Goal: Feedback & Contribution: Leave review/rating

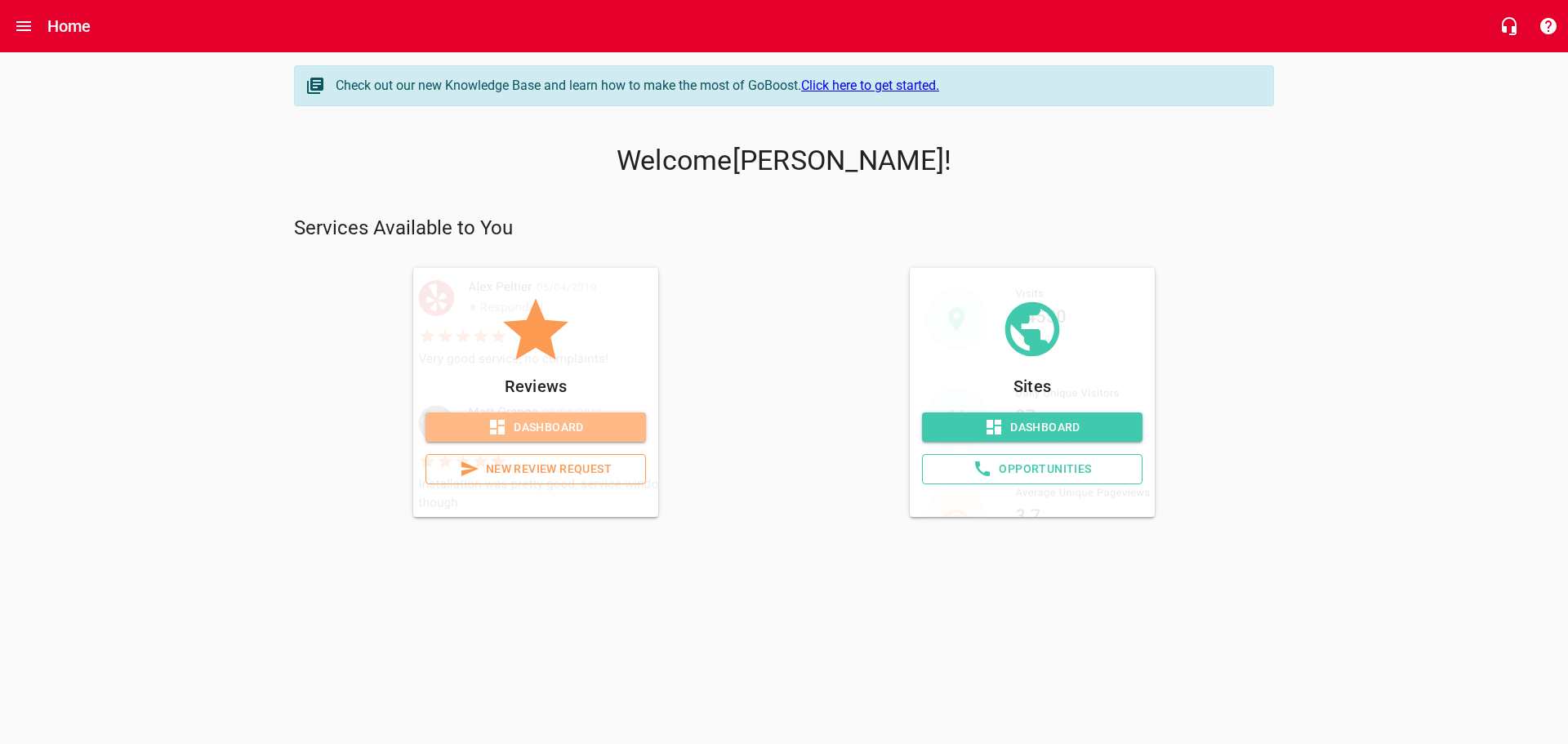
click at [525, 431] on span "Dashboard" at bounding box center [536, 428] width 194 height 21
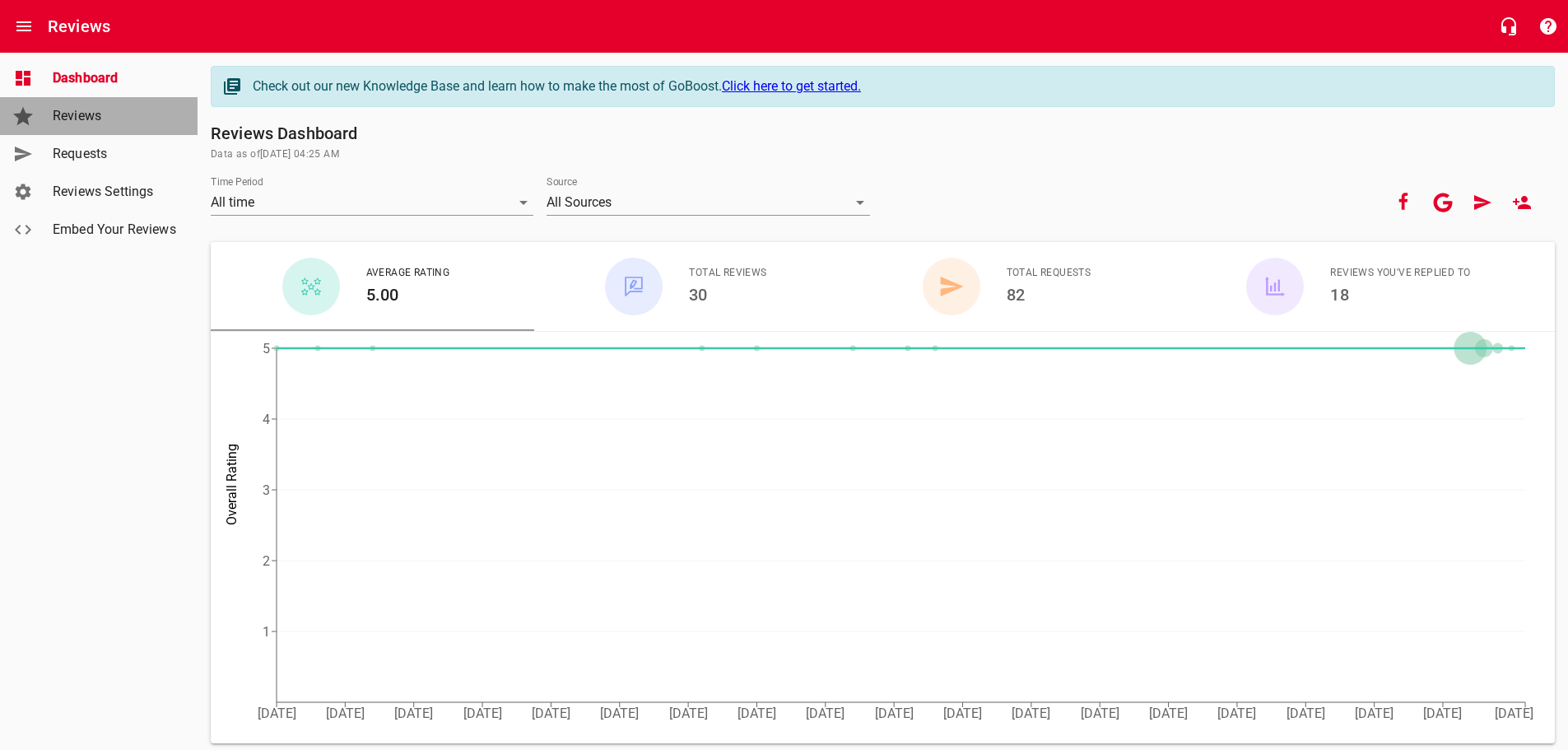
click at [106, 109] on span "Reviews" at bounding box center [115, 116] width 125 height 20
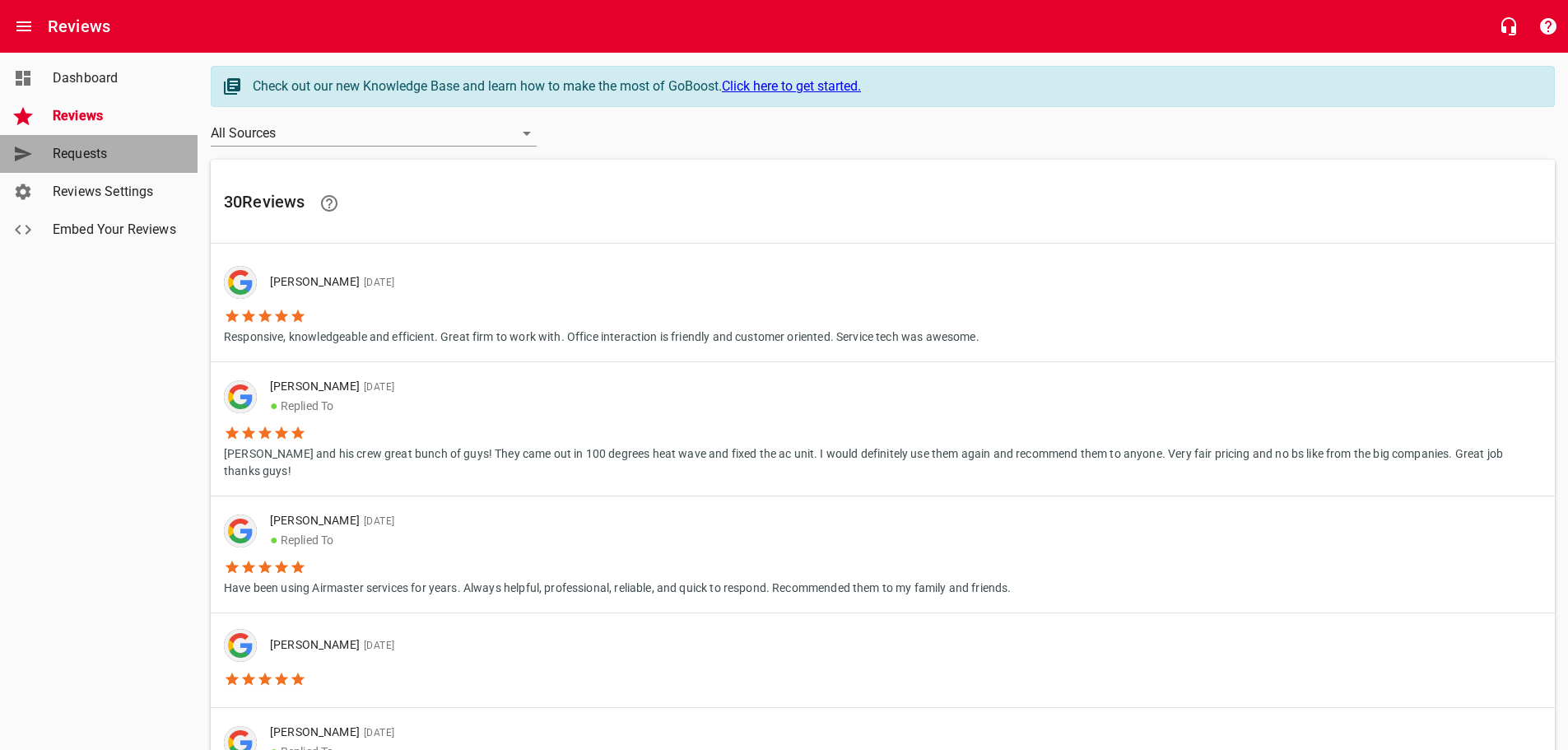
click at [83, 145] on span "Requests" at bounding box center [115, 154] width 125 height 20
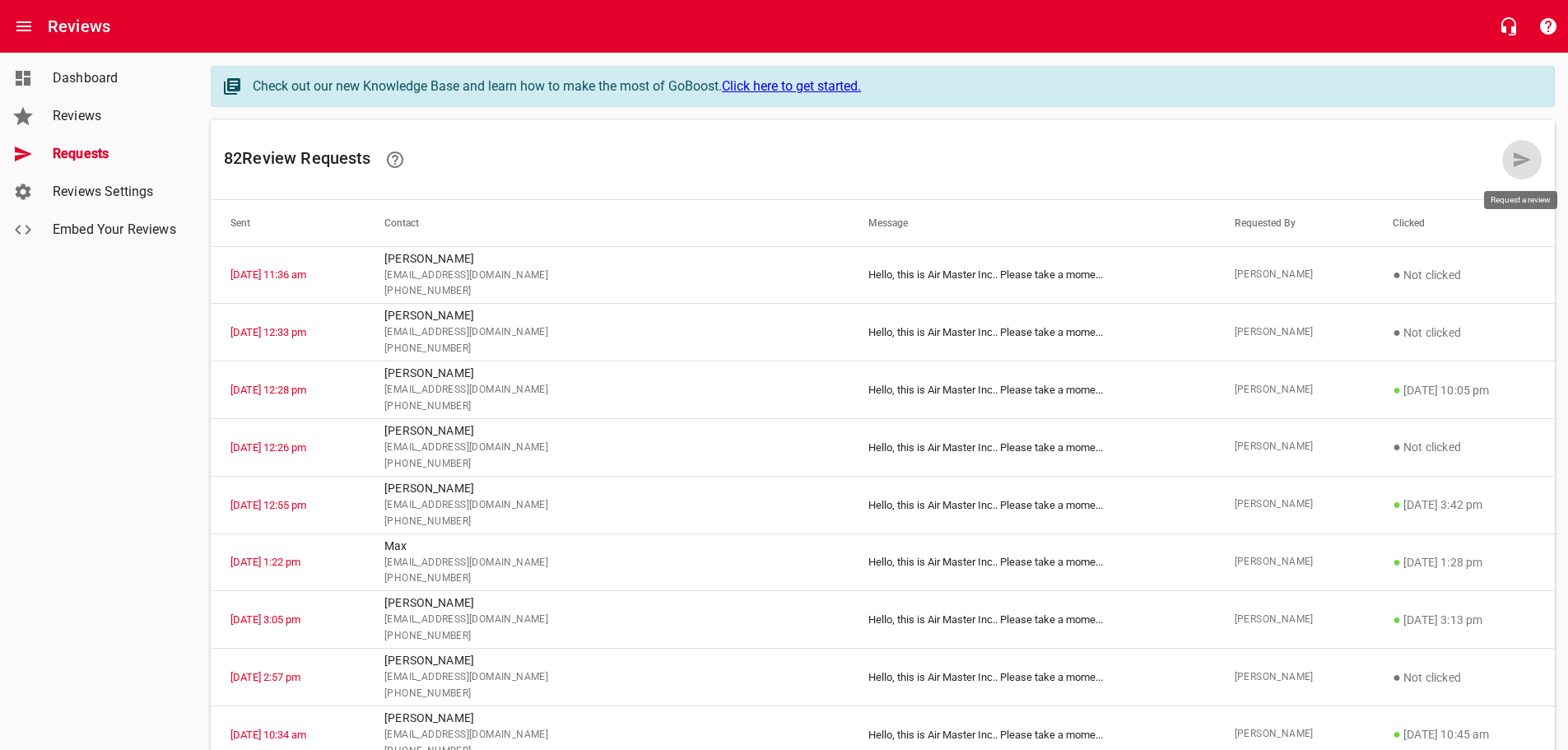
click at [1511, 159] on link at bounding box center [1522, 160] width 40 height 40
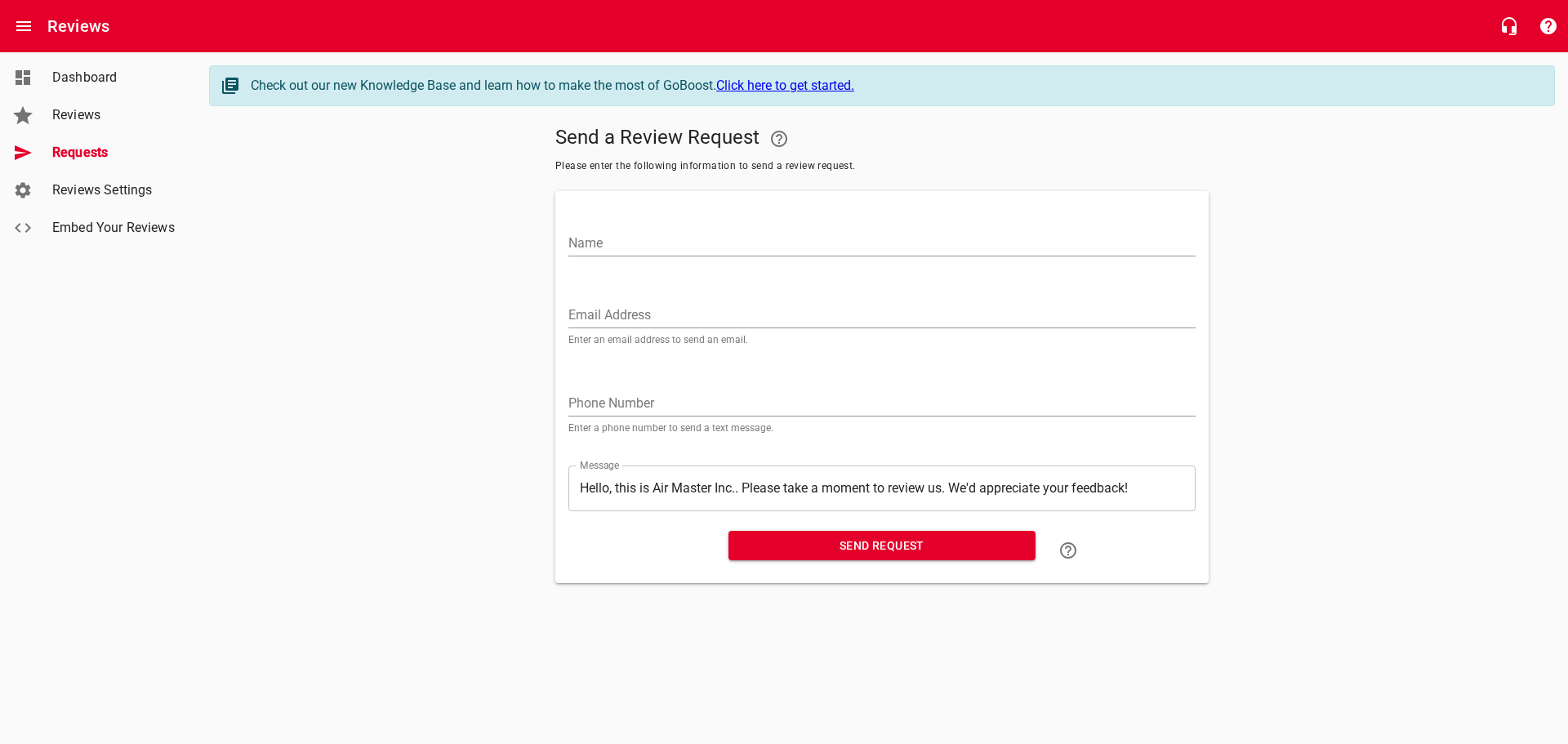
click at [616, 245] on input "Name" at bounding box center [882, 243] width 627 height 26
type input "[PERSON_NAME]"
click at [609, 308] on input "Email Address" at bounding box center [882, 316] width 627 height 26
click at [624, 315] on input "Email Address" at bounding box center [882, 316] width 627 height 26
paste input "[EMAIL_ADDRESS][DOMAIN_NAME]"
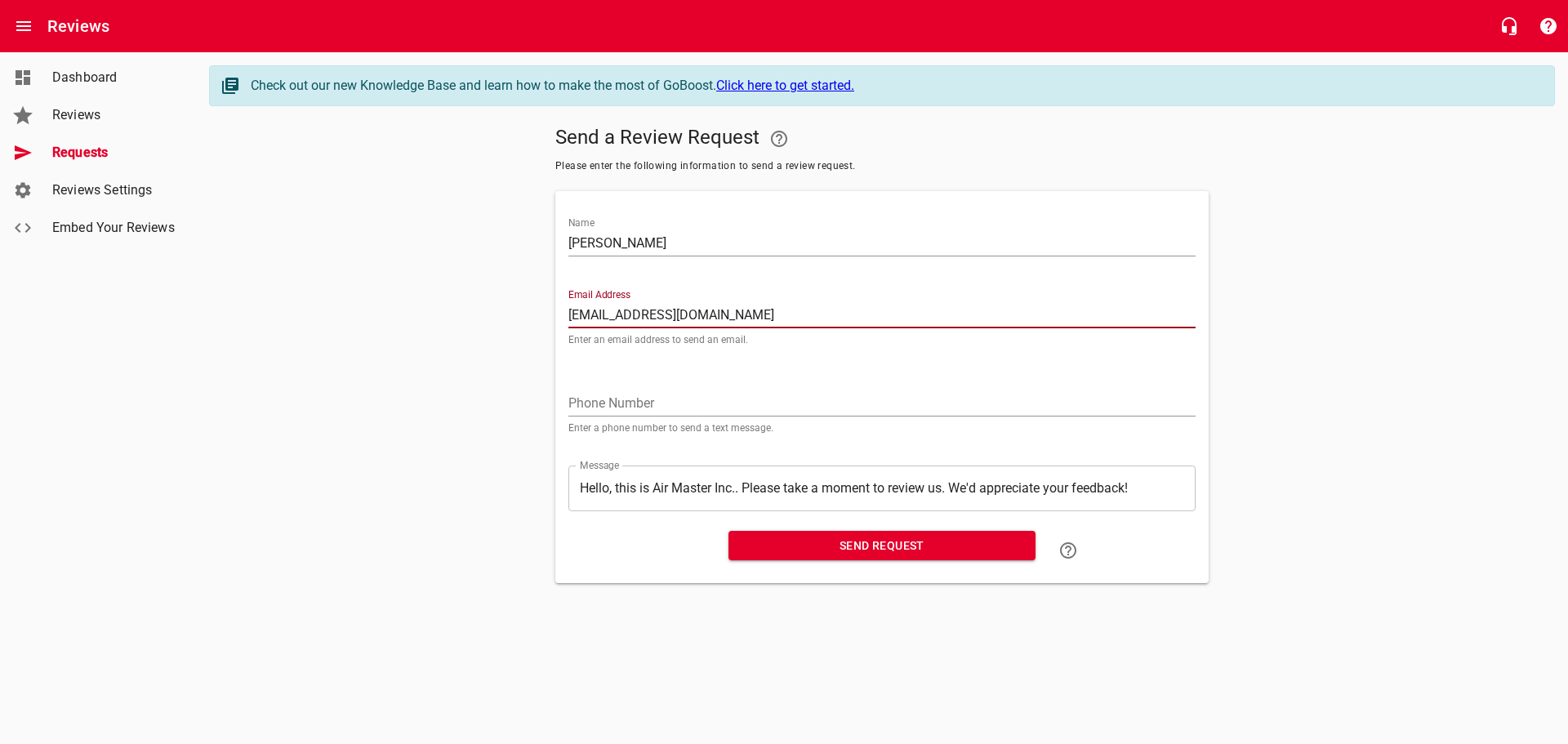
type input "[EMAIL_ADDRESS][DOMAIN_NAME]"
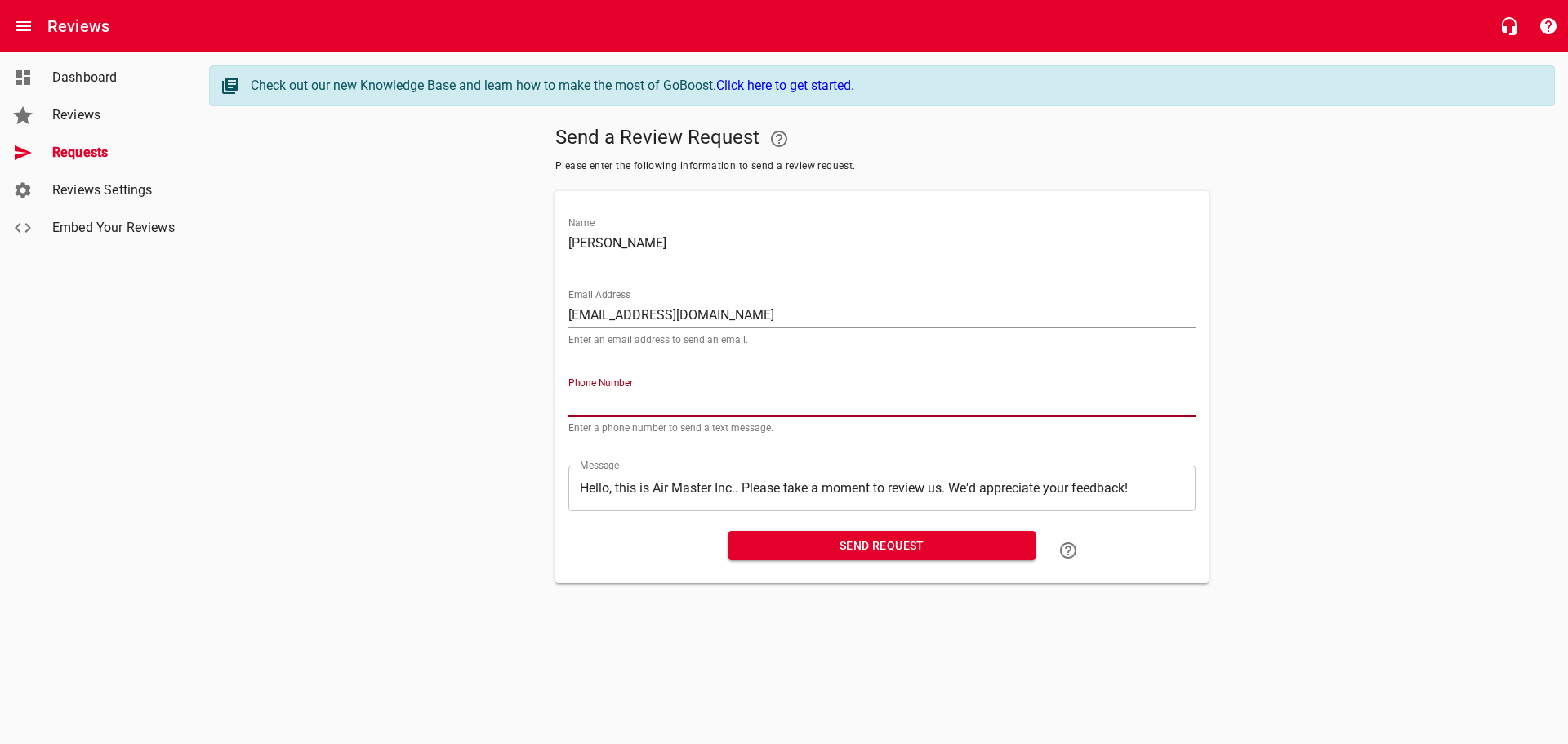
click at [625, 400] on input "tel" at bounding box center [882, 404] width 627 height 26
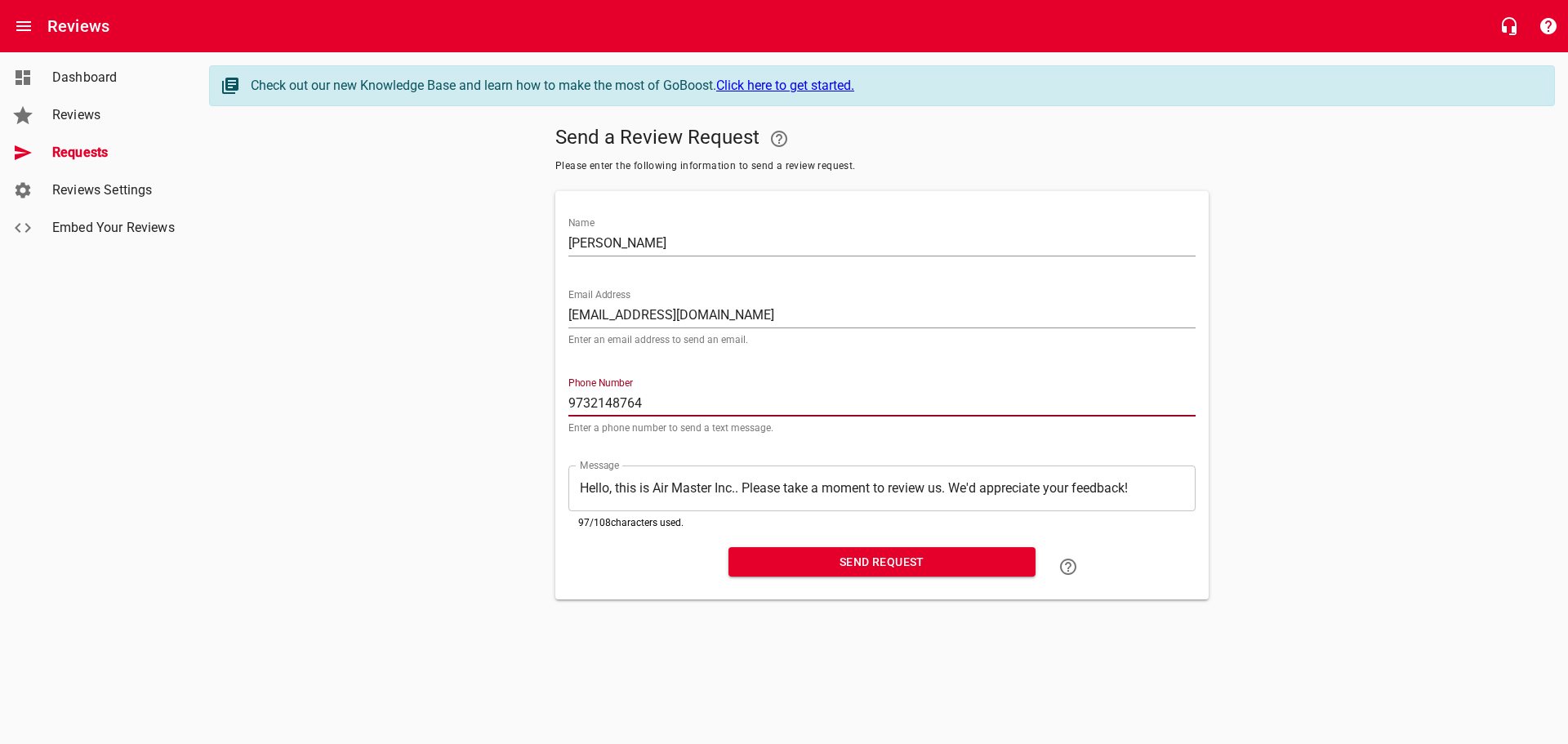
type input "9732148764"
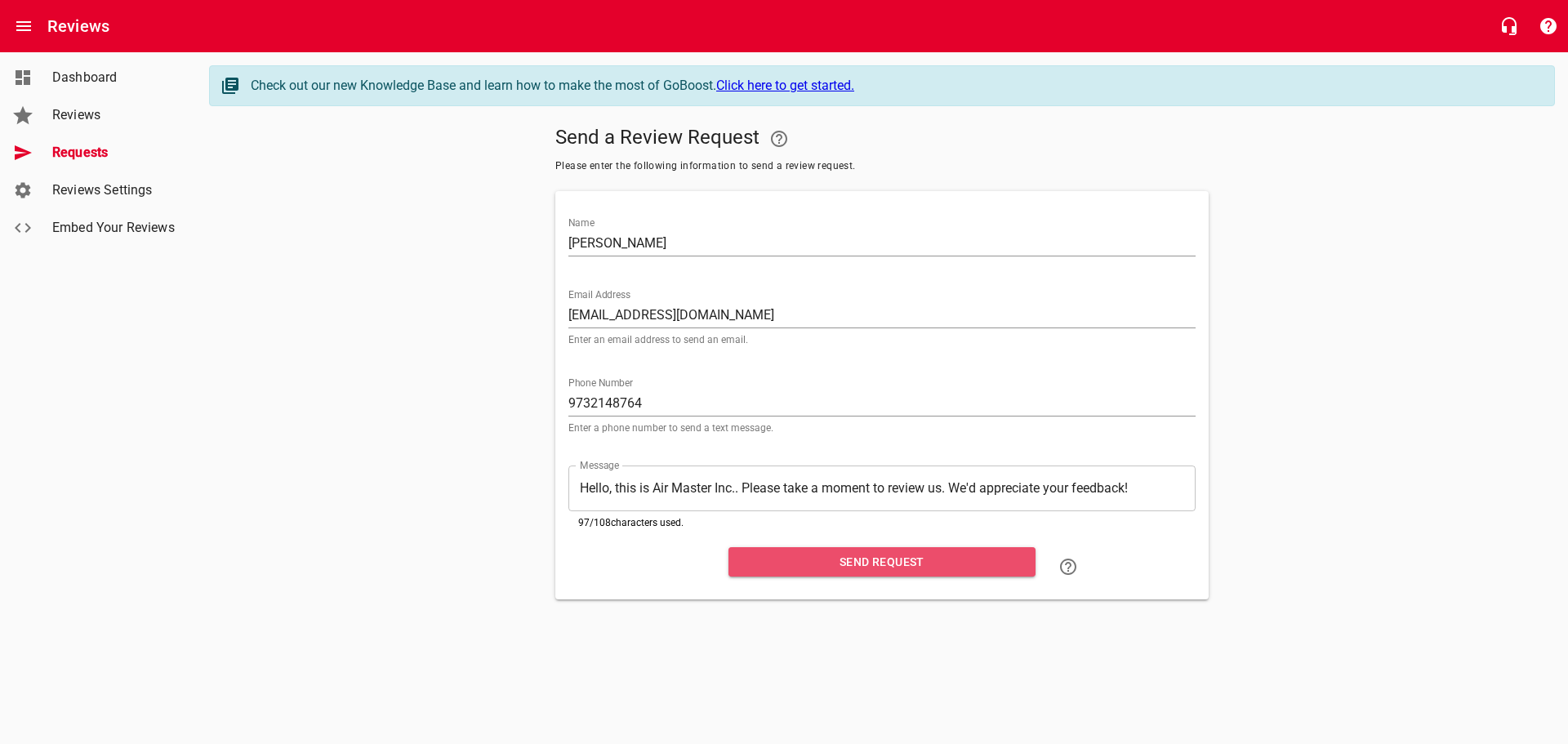
click at [899, 557] on span "Send Request" at bounding box center [883, 563] width 281 height 21
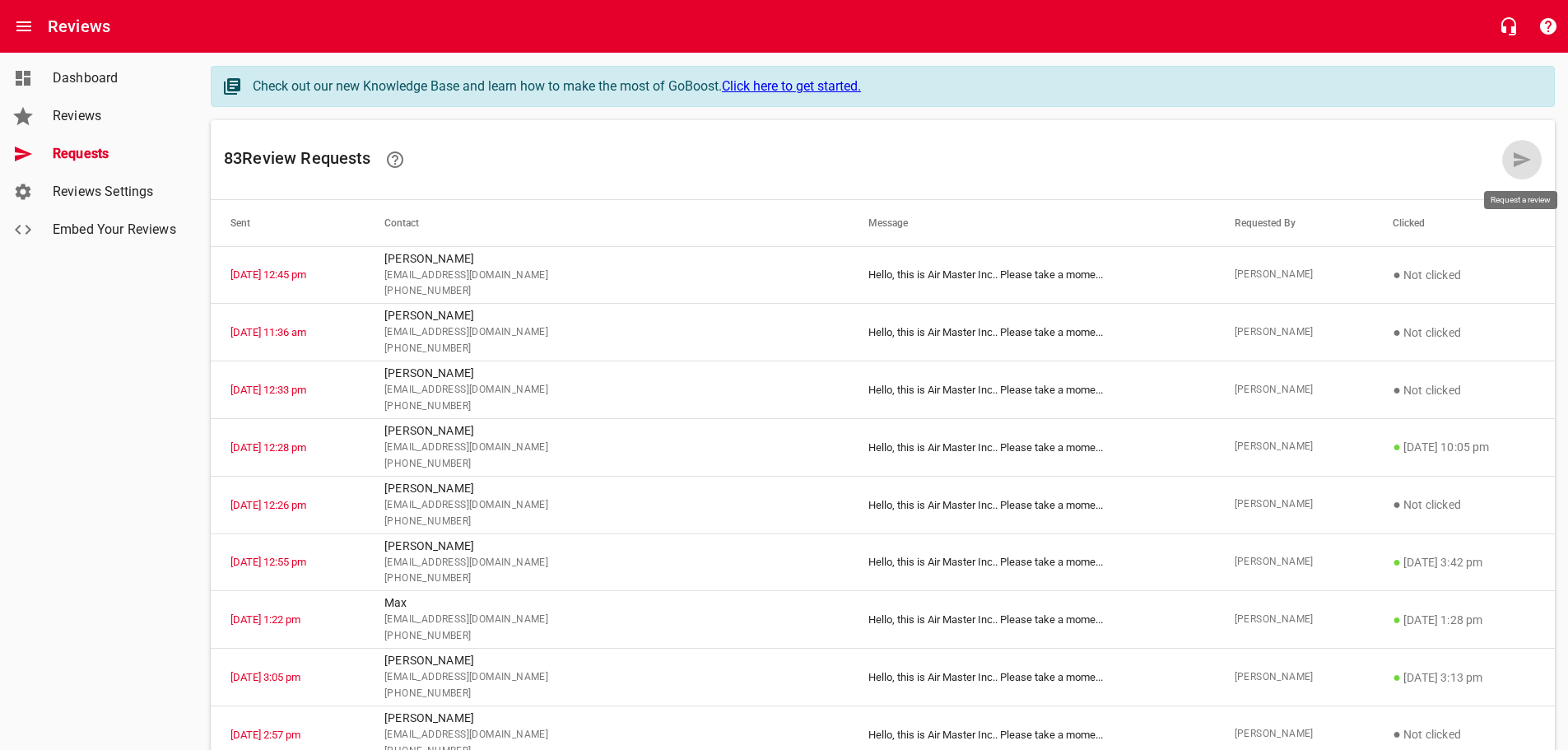
click at [1524, 153] on icon at bounding box center [1521, 160] width 20 height 20
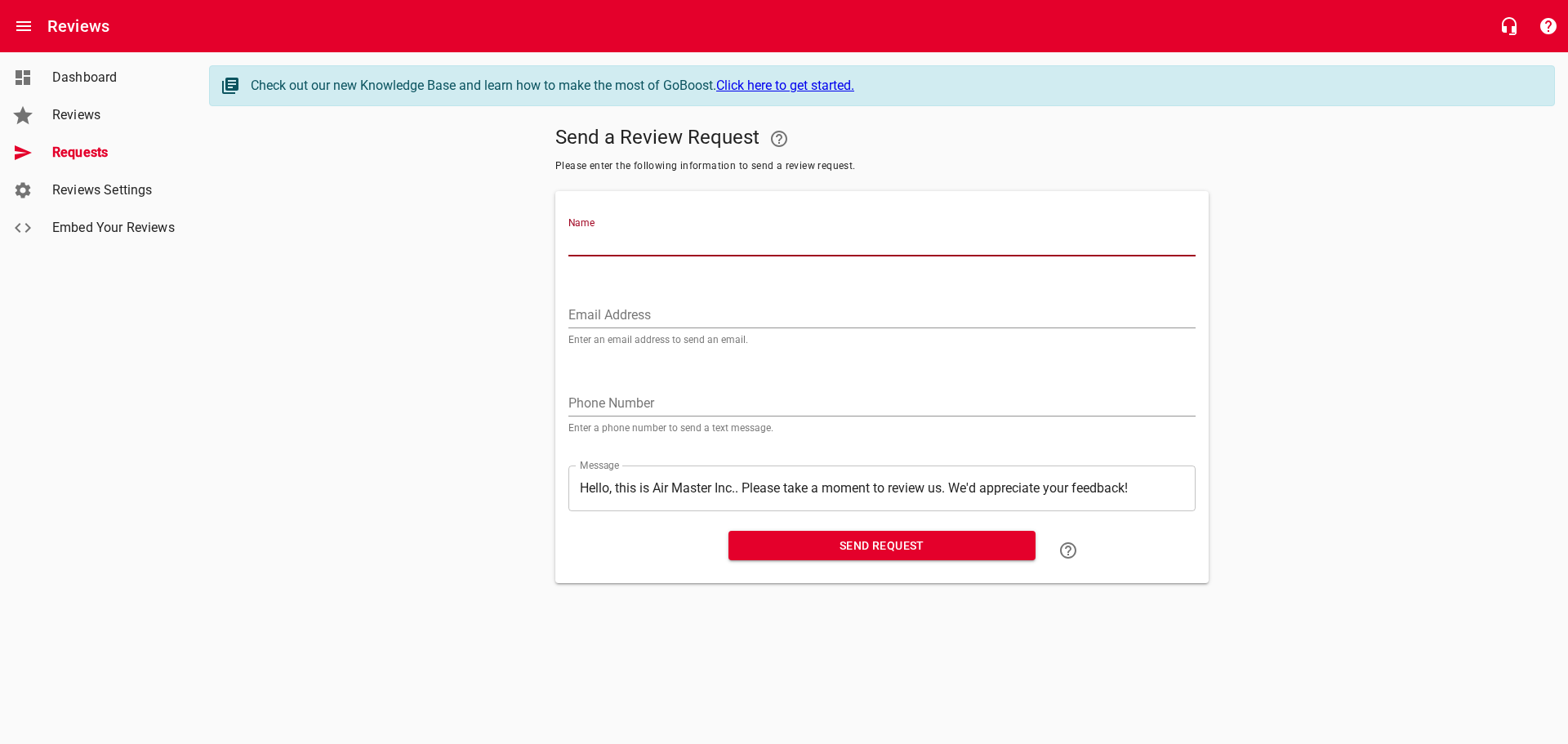
click at [600, 236] on input "Name" at bounding box center [882, 243] width 627 height 26
type input "[PERSON_NAME]"
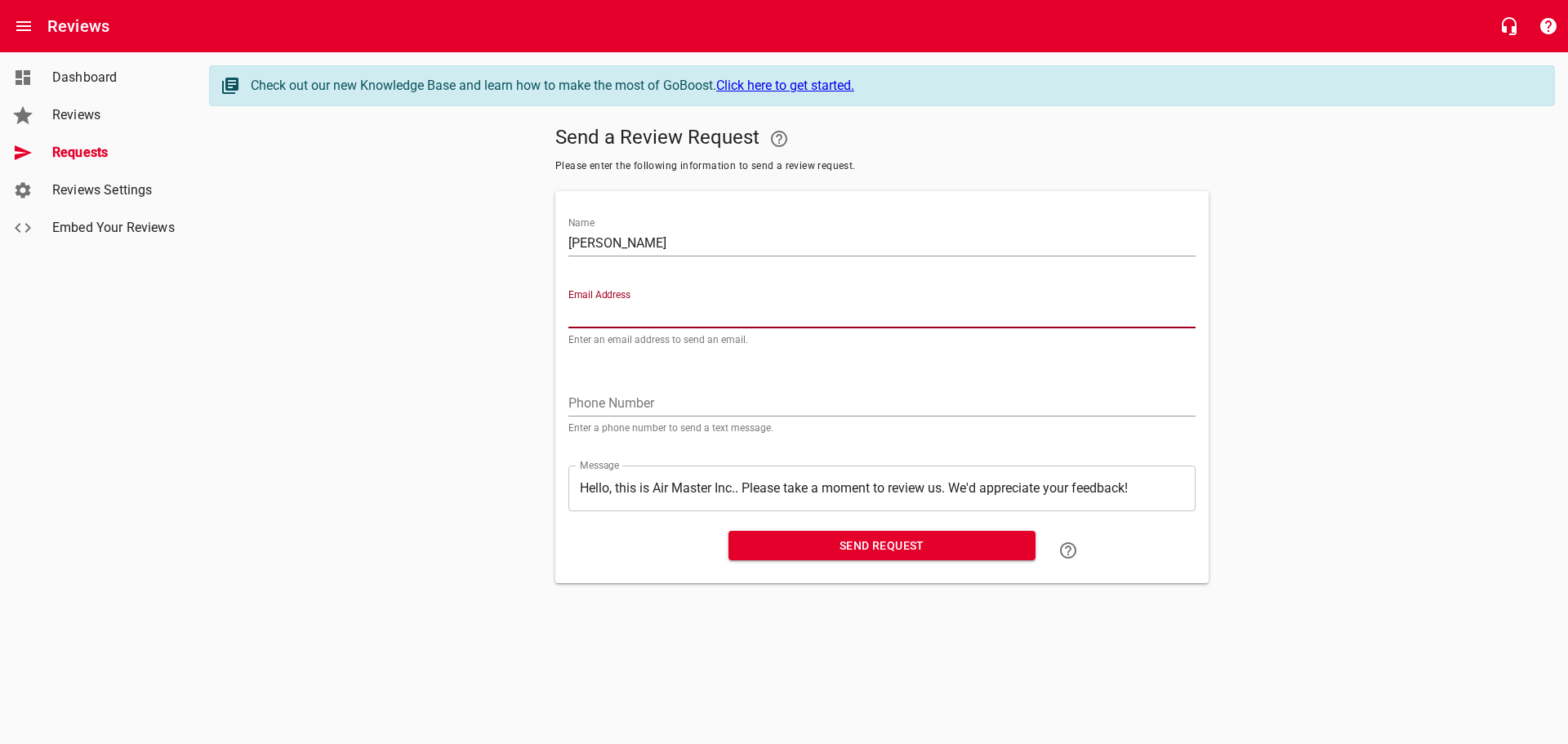
click at [614, 310] on input "Email Address" at bounding box center [882, 316] width 627 height 26
click at [586, 319] on input "Email Address" at bounding box center [882, 316] width 627 height 26
paste input "[EMAIL_ADDRESS][DOMAIN_NAME]"
type input "[EMAIL_ADDRESS][DOMAIN_NAME]"
click at [609, 397] on input "tel" at bounding box center [882, 404] width 627 height 26
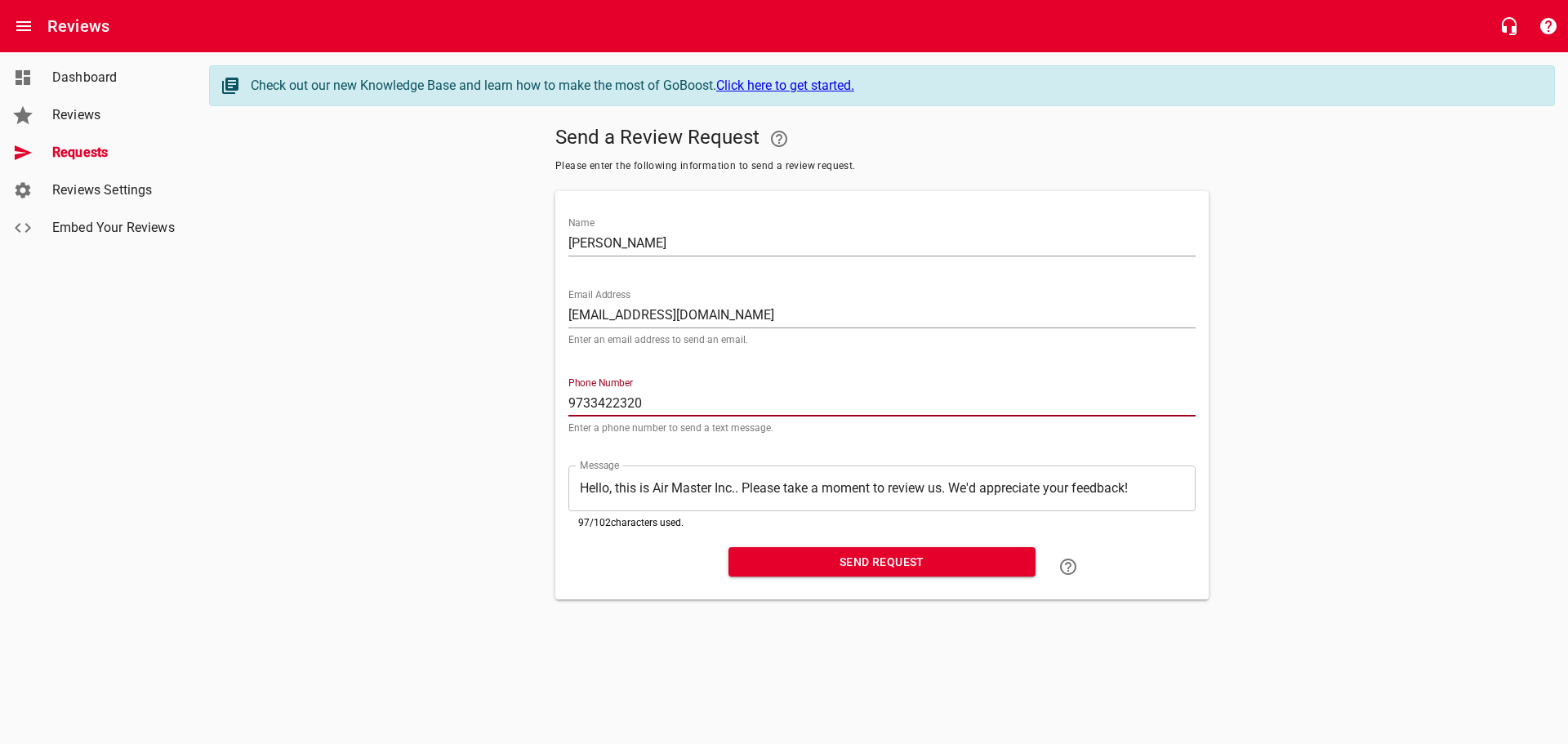
type input "9733422320"
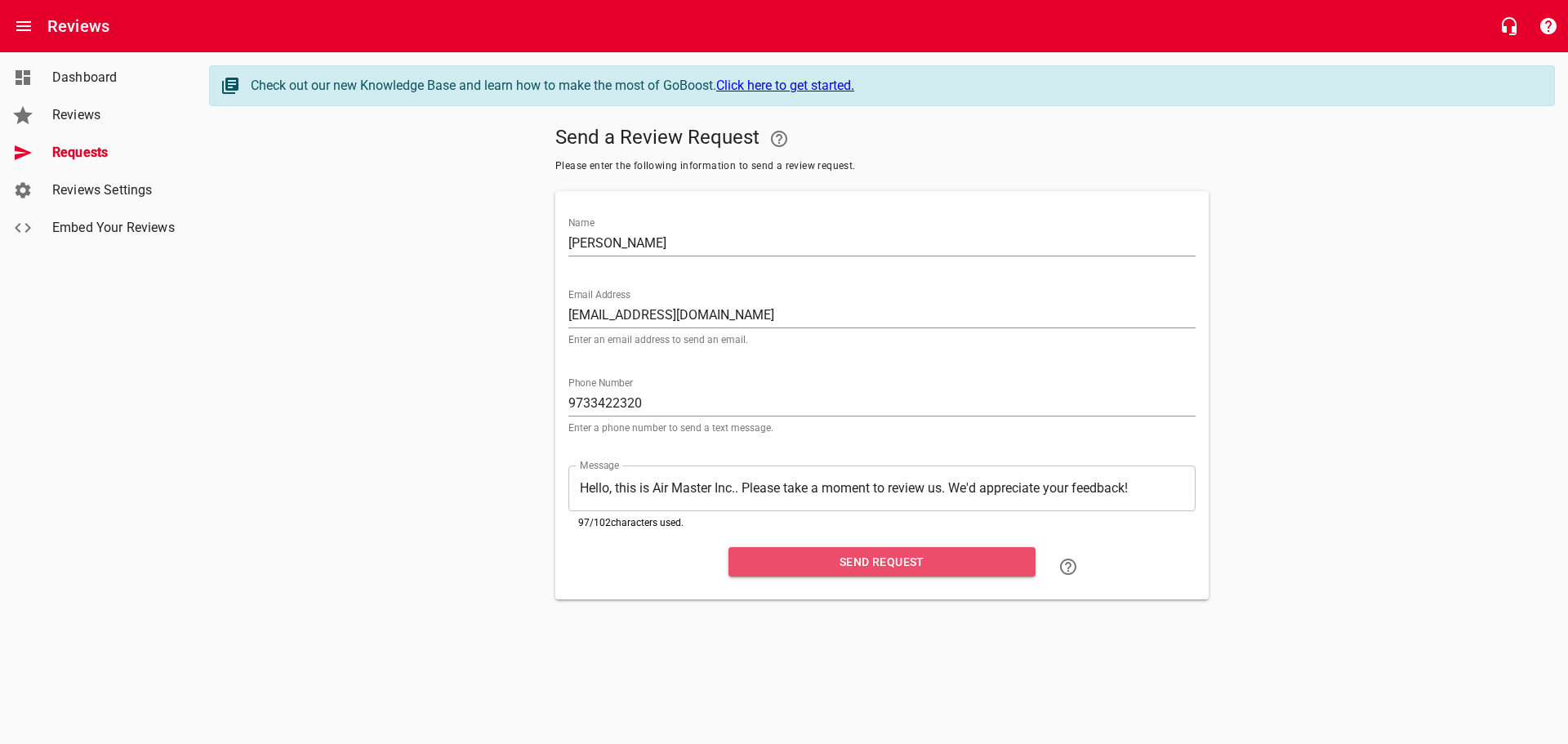
click at [848, 558] on span "Send Request" at bounding box center [883, 563] width 281 height 21
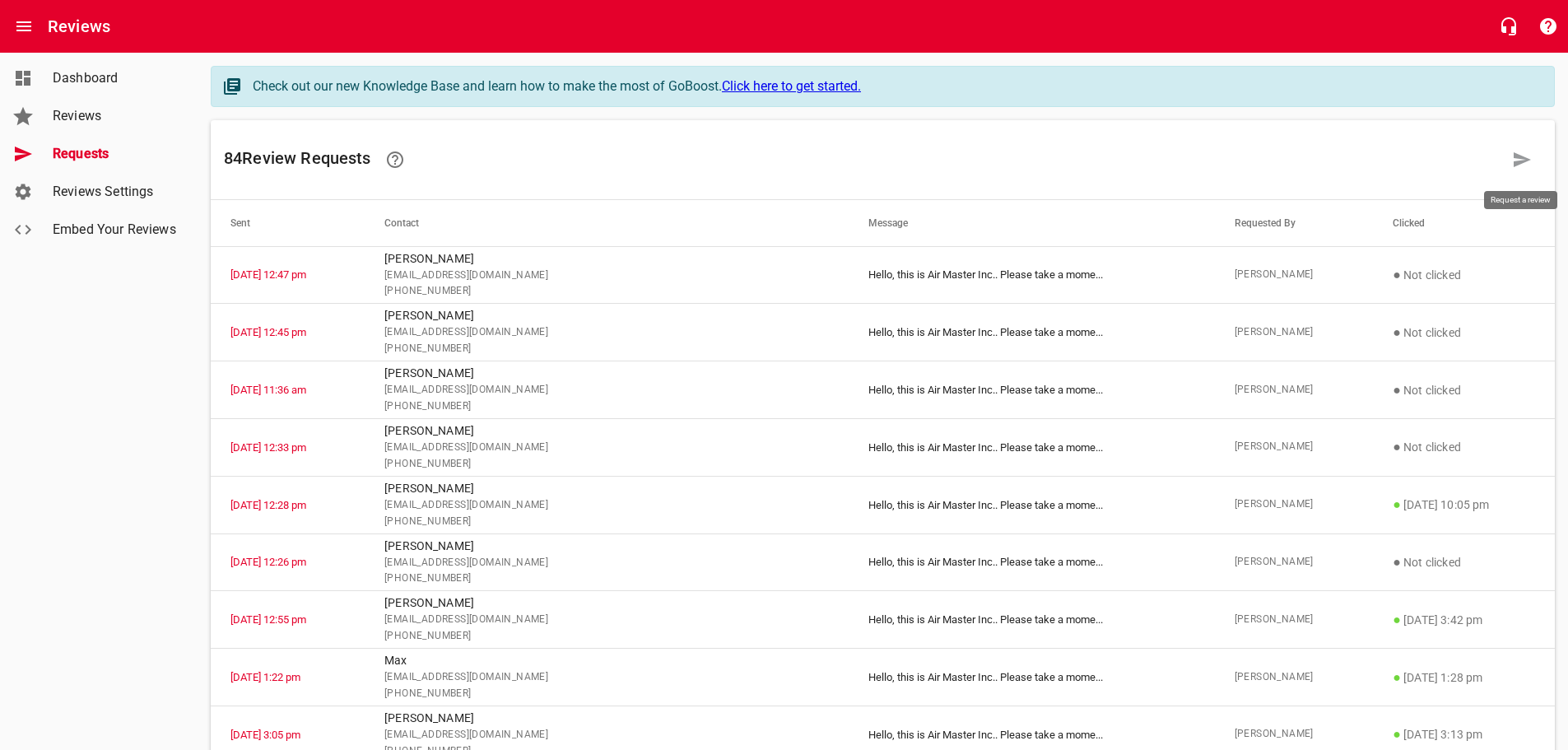
click at [1517, 175] on link at bounding box center [1522, 160] width 40 height 40
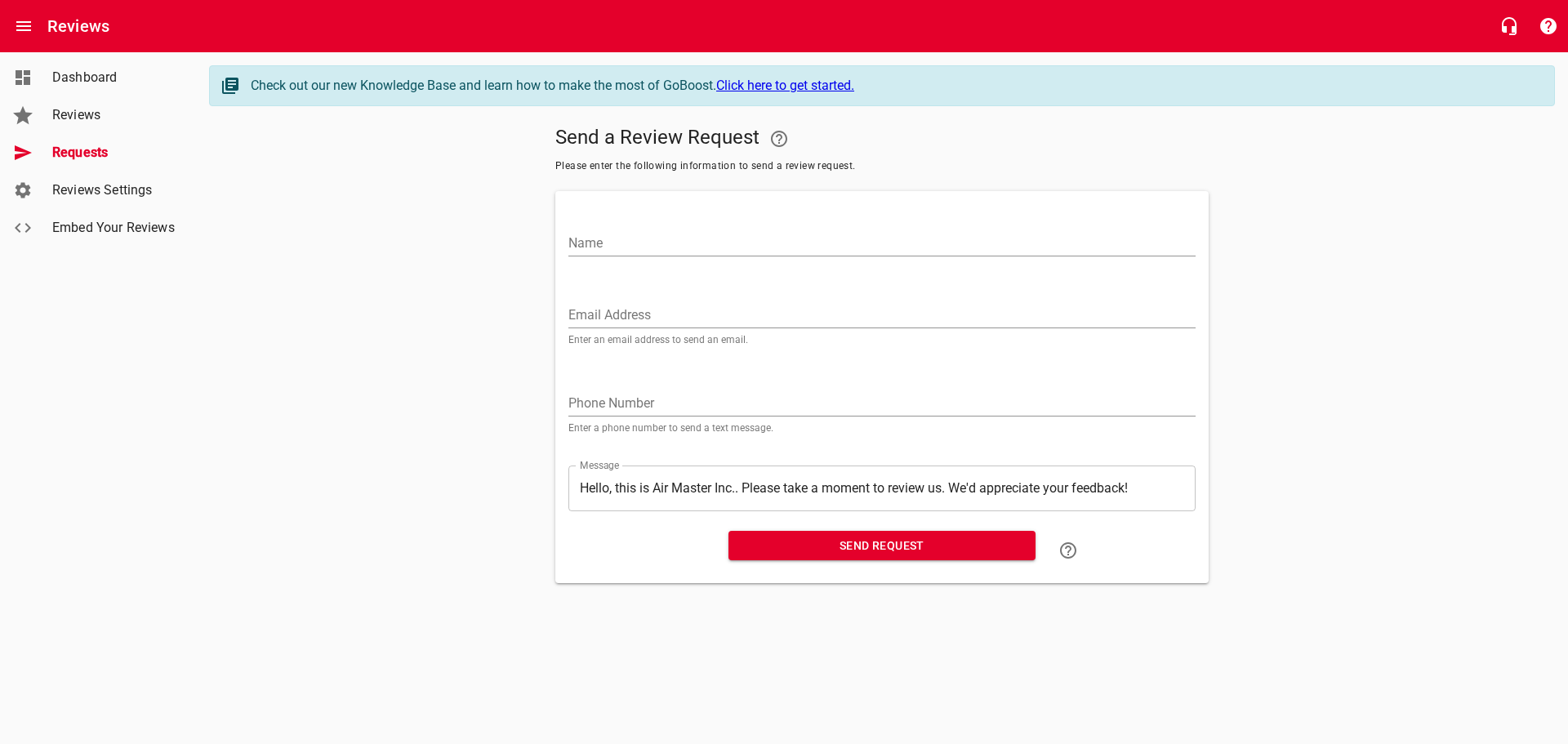
click at [621, 241] on input "Name" at bounding box center [882, 243] width 627 height 26
type input "[PERSON_NAME]"
click at [595, 316] on input "Email Address" at bounding box center [882, 316] width 627 height 26
paste input "[EMAIL_ADDRESS][DOMAIN_NAME]"
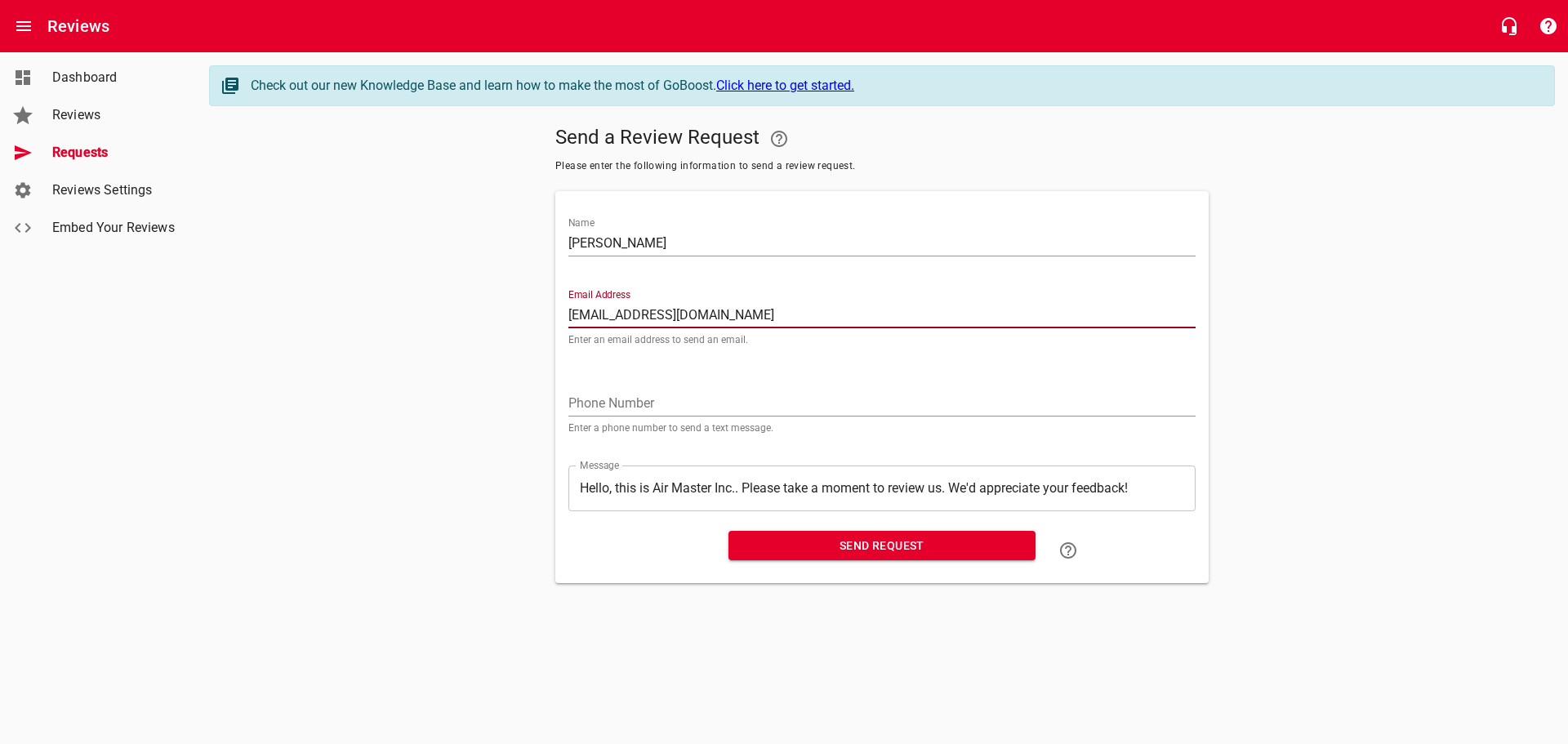
type input "[EMAIL_ADDRESS][DOMAIN_NAME]"
click at [610, 397] on input "tel" at bounding box center [882, 404] width 627 height 26
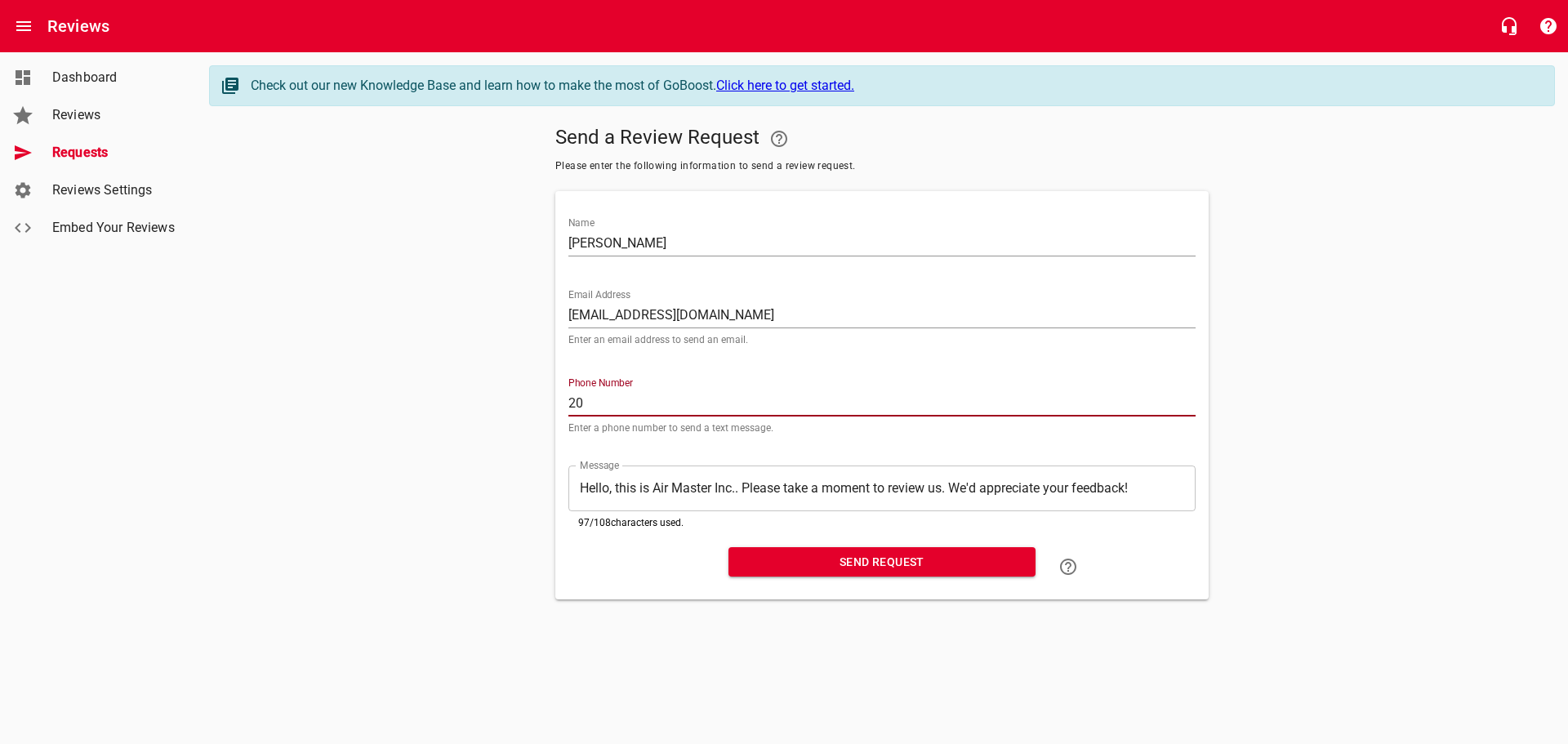
type input "2"
type input "2017478942"
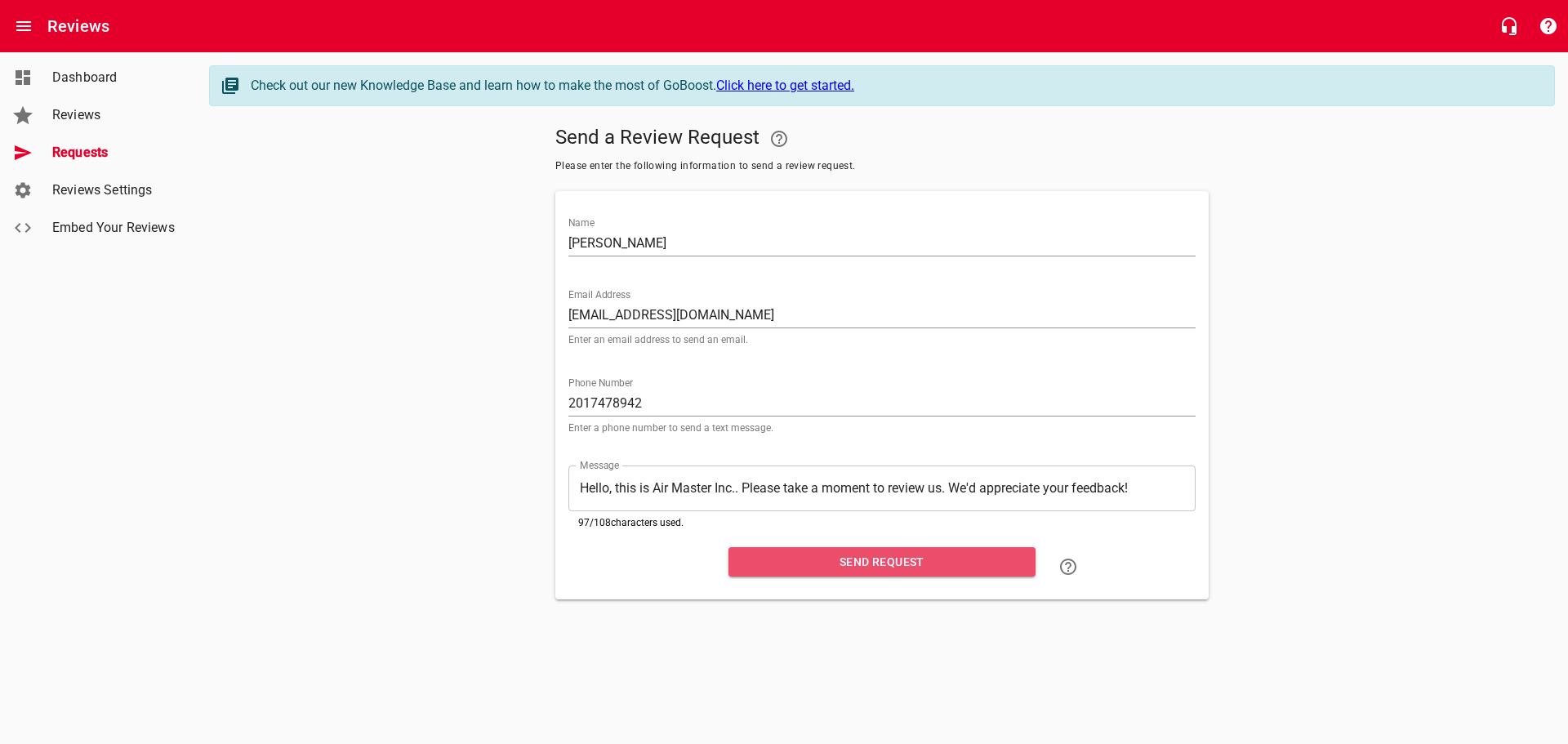
click at [894, 559] on span "Send Request" at bounding box center [883, 563] width 281 height 21
